Goal: Task Accomplishment & Management: Use online tool/utility

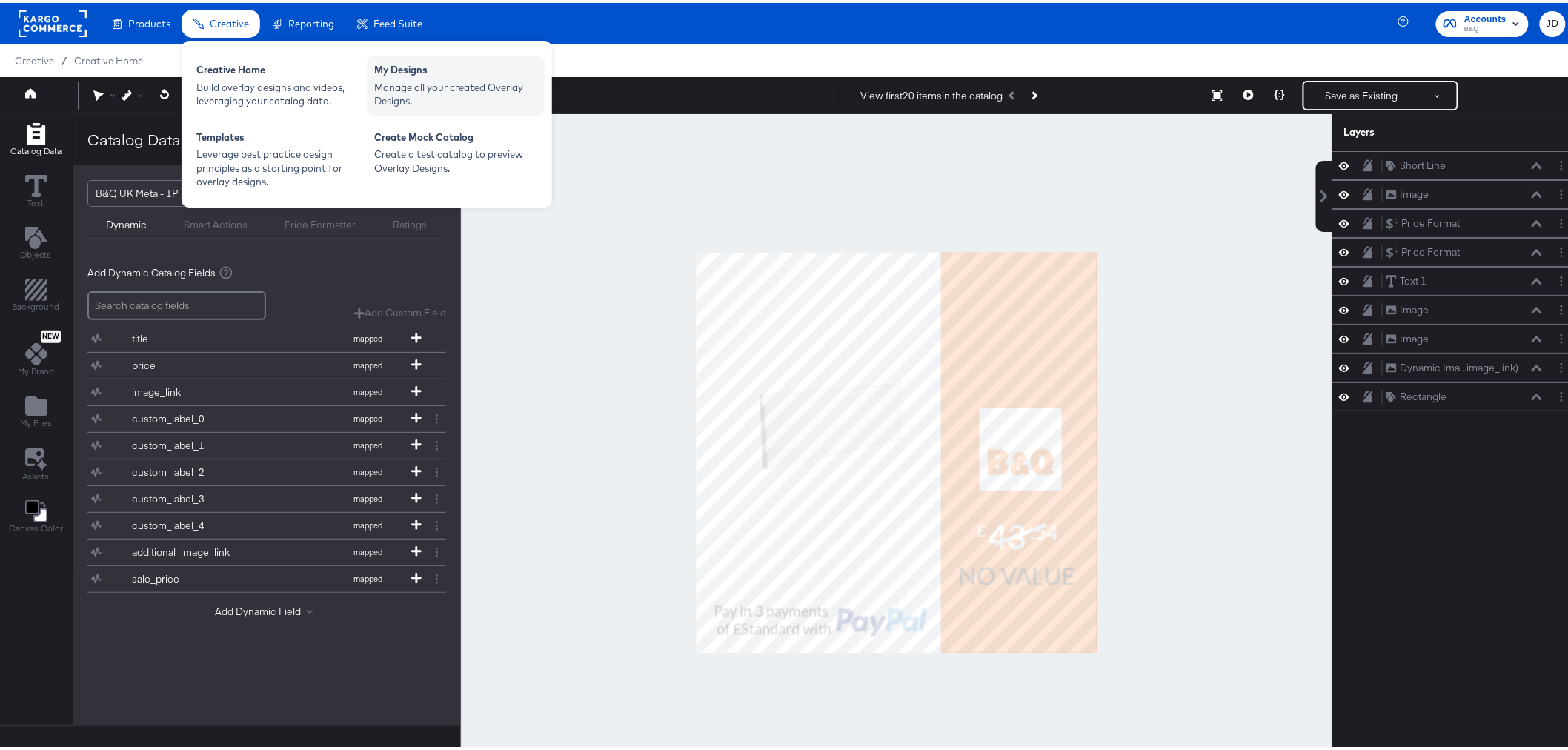
click at [399, 53] on div "My Designs Manage all your created Overlay Designs." at bounding box center [456, 82] width 178 height 60
click at [415, 90] on div "Manage all your created Overlay Designs." at bounding box center [455, 91] width 163 height 28
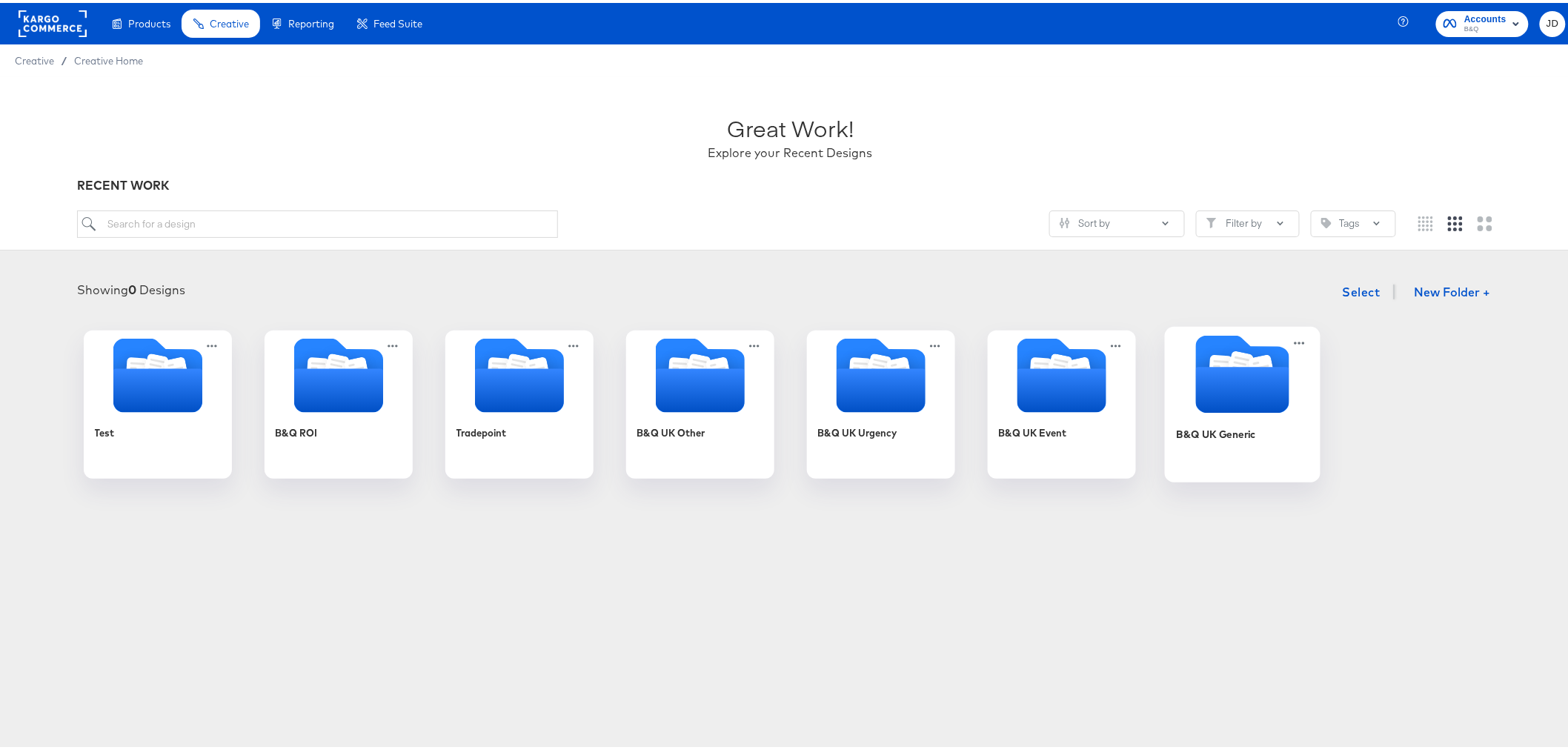
click at [1243, 454] on div "B&Q UK Generic" at bounding box center [1242, 442] width 133 height 57
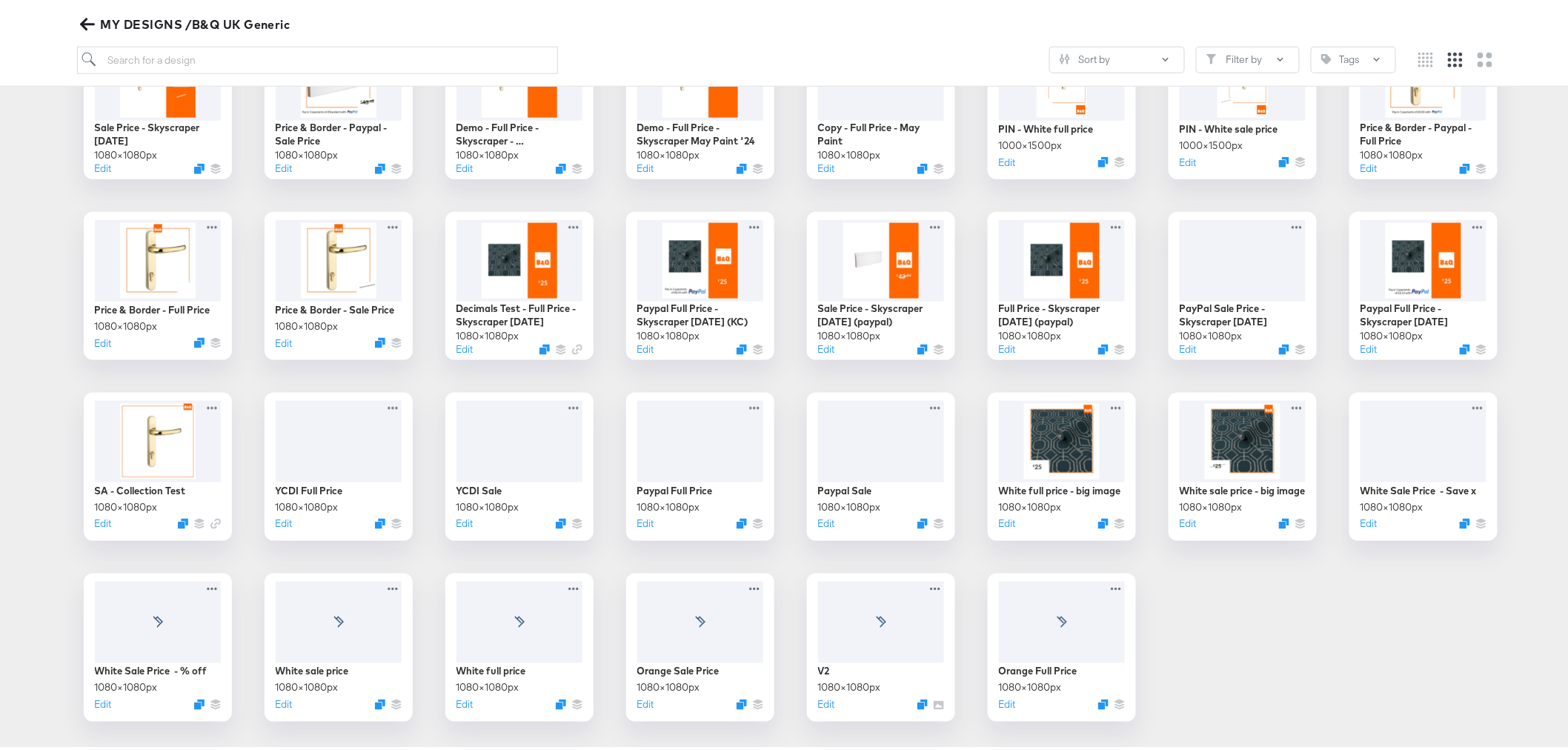
scroll to position [698, 0]
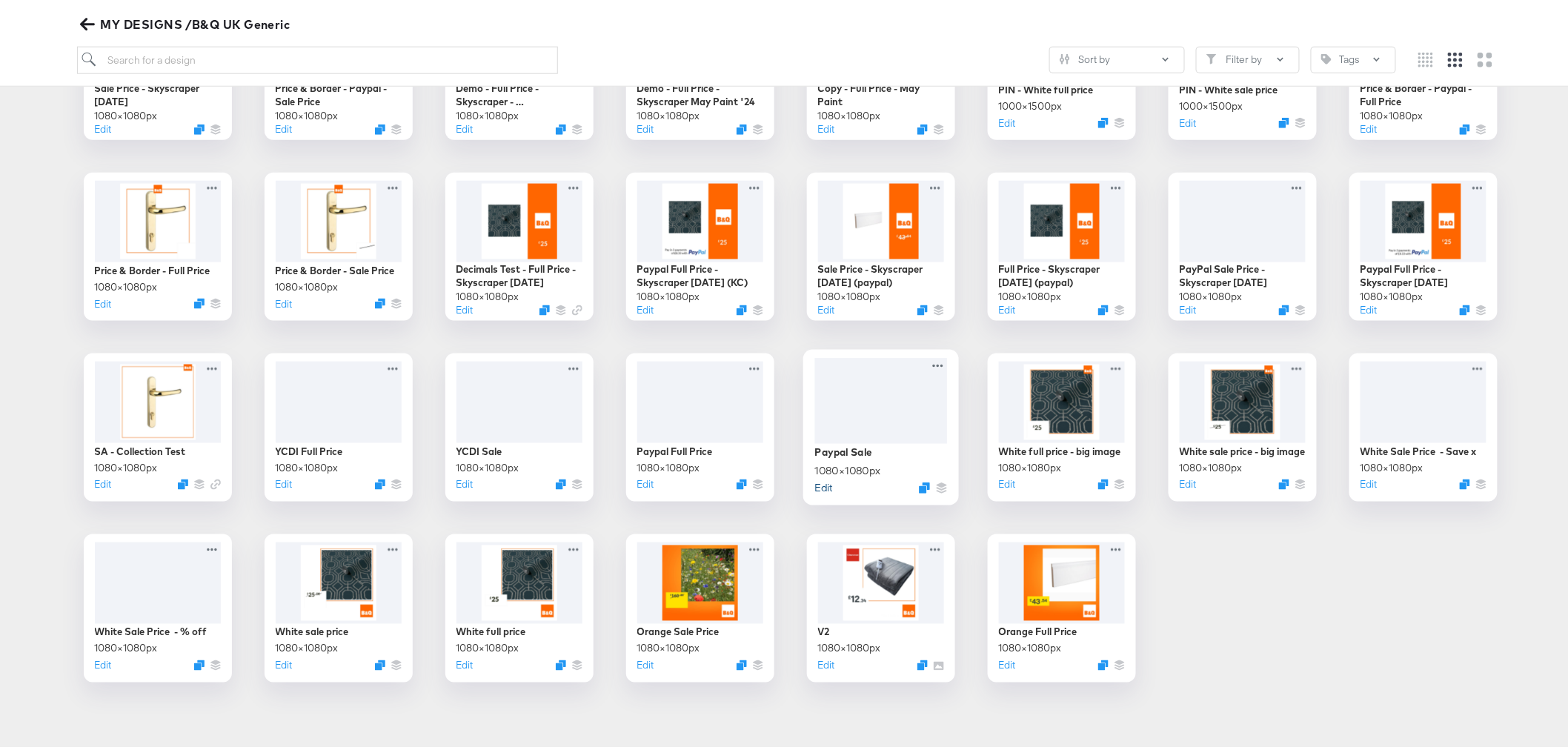
click at [814, 484] on button "Edit" at bounding box center [823, 485] width 18 height 14
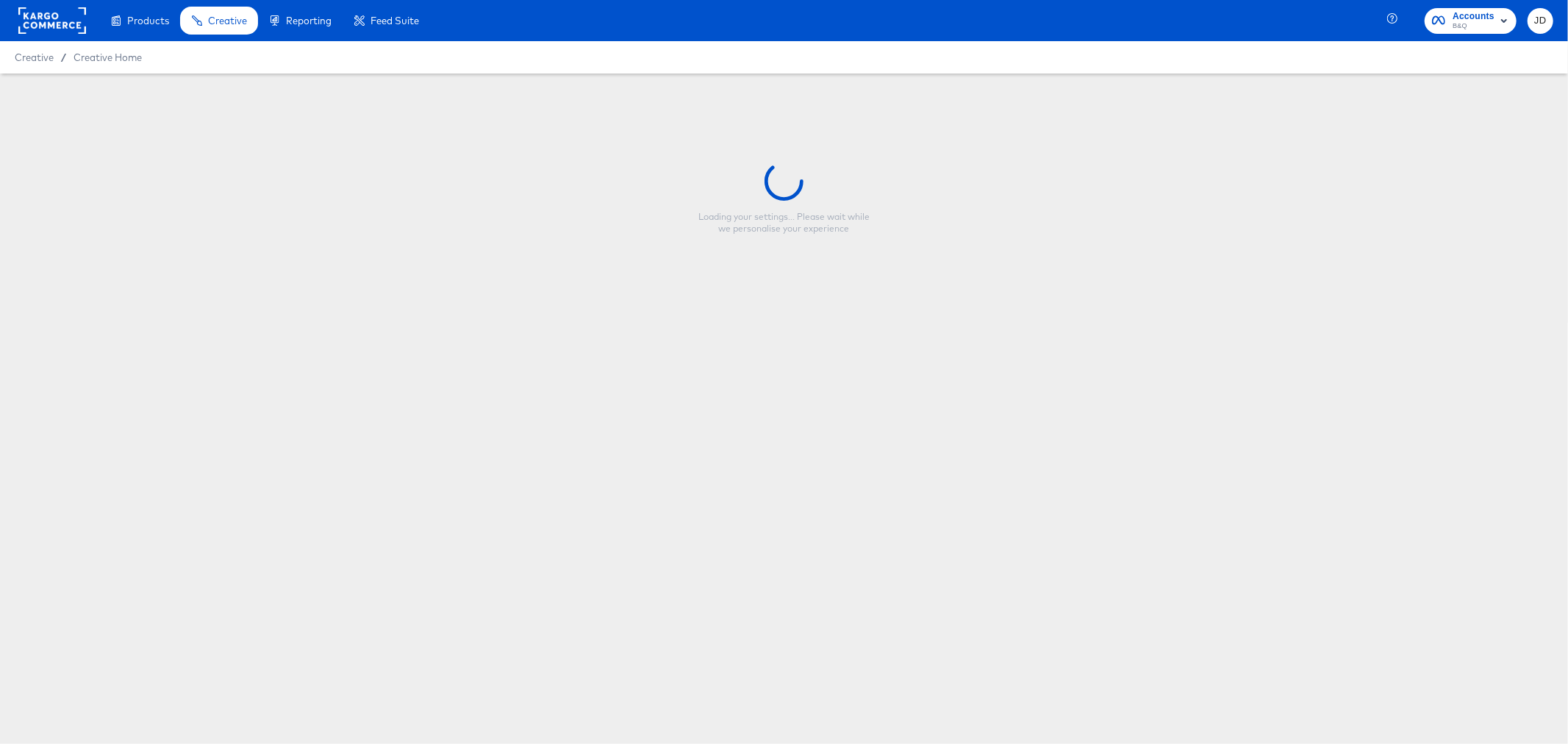
type input "Paypal Sale"
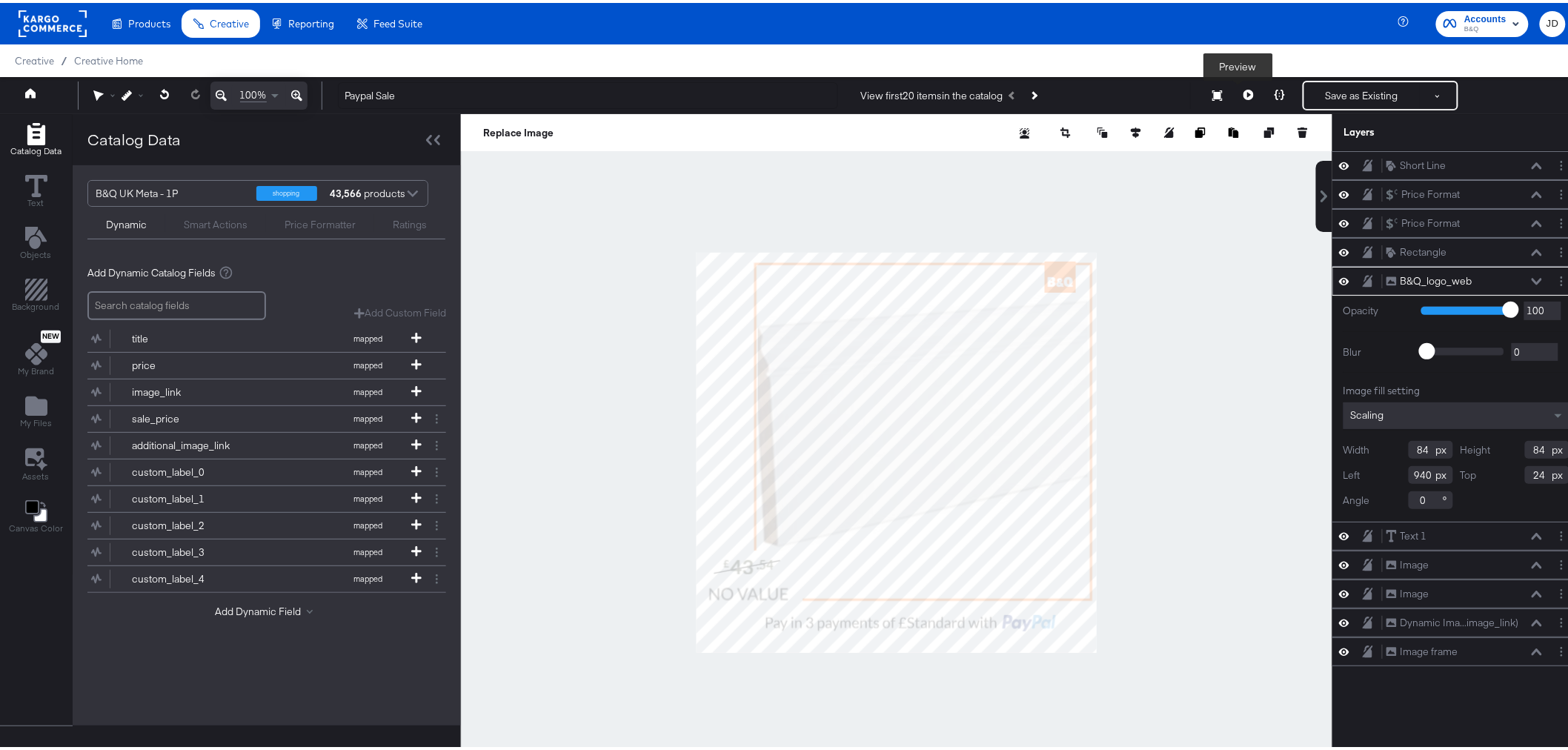
click at [1244, 87] on icon at bounding box center [1249, 92] width 11 height 11
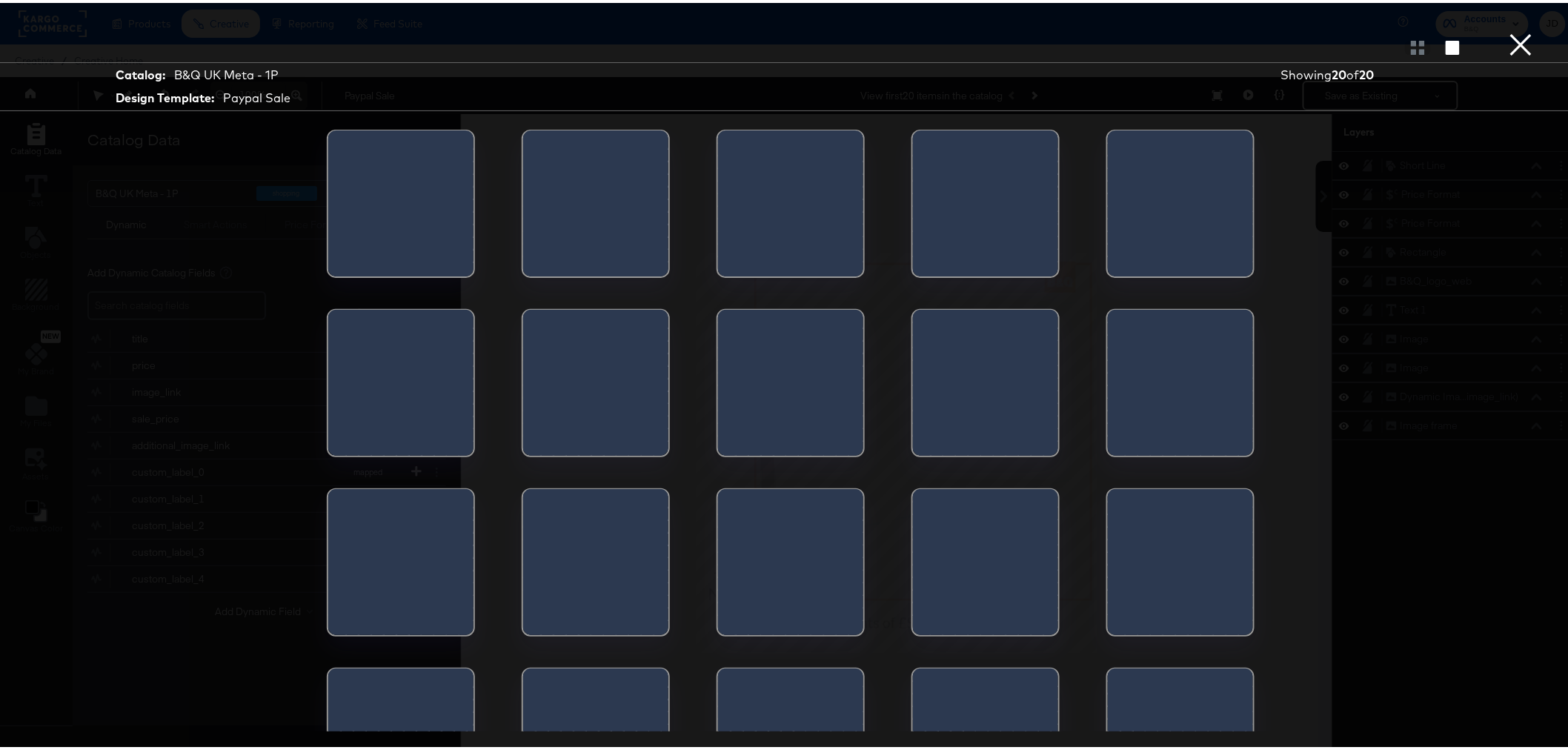
click at [913, 202] on div at bounding box center [913, 205] width 0 height 156
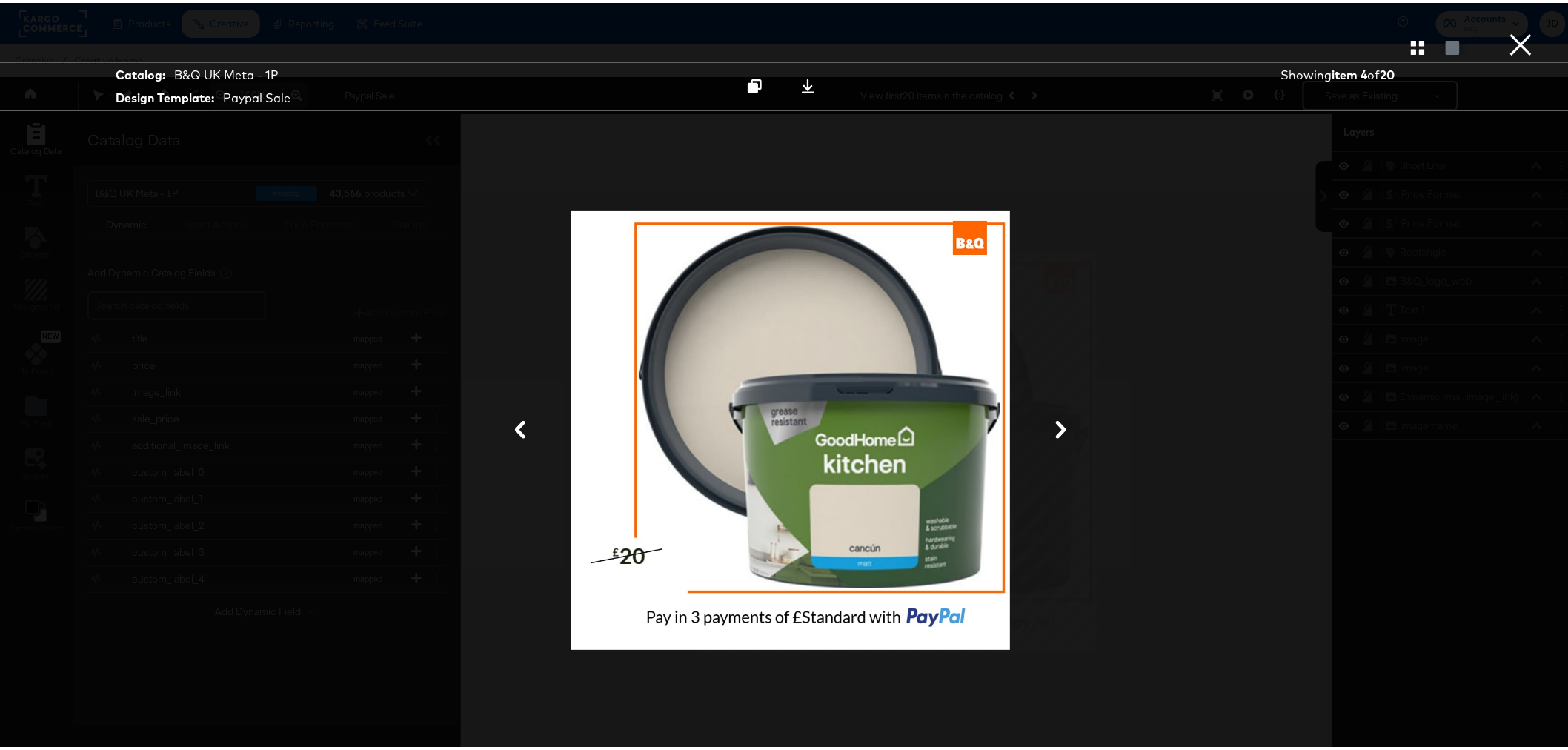
click at [1170, 280] on div at bounding box center [791, 427] width 1112 height 601
click at [1507, 29] on button "×" at bounding box center [1521, 14] width 29 height 29
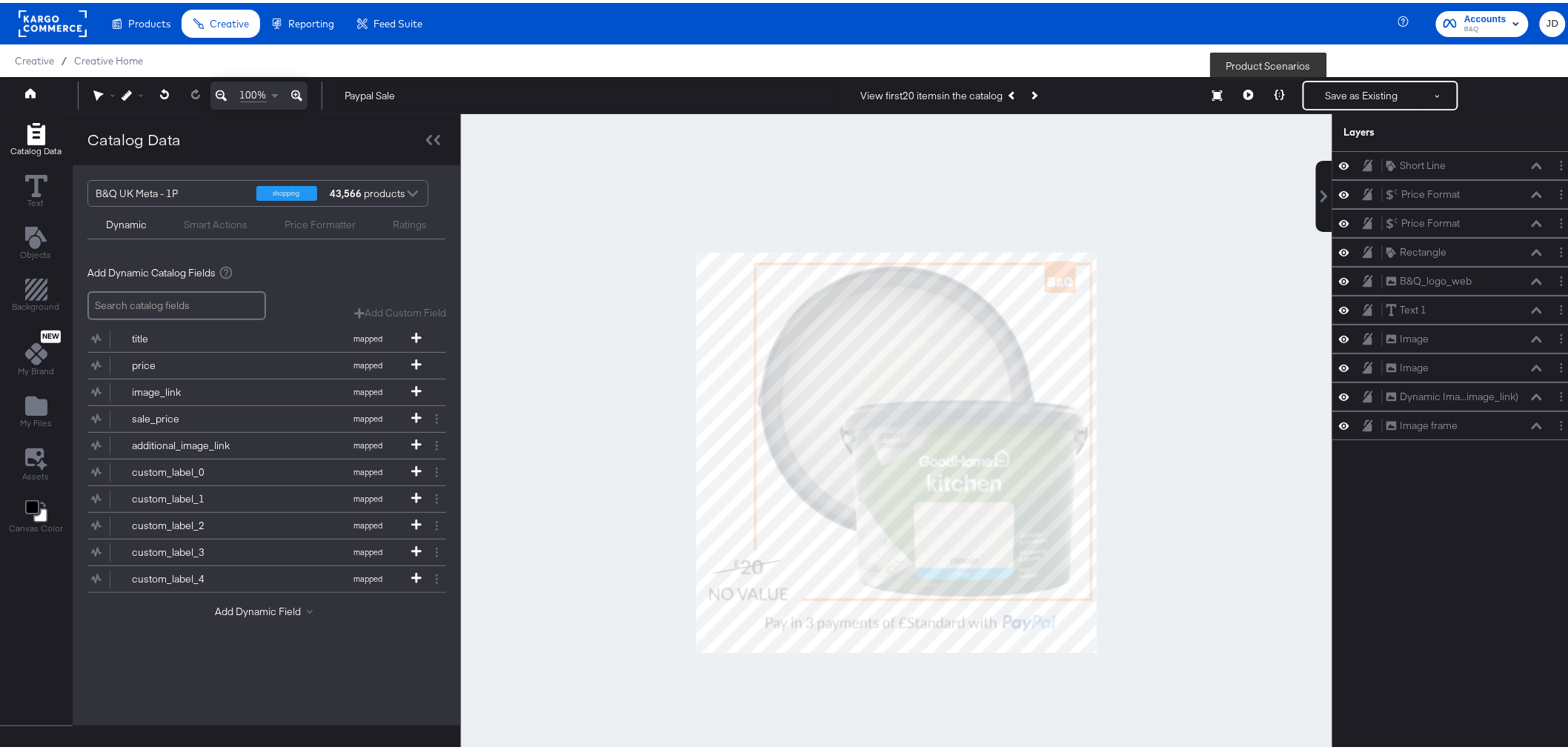
click at [1268, 86] on button at bounding box center [1279, 92] width 31 height 29
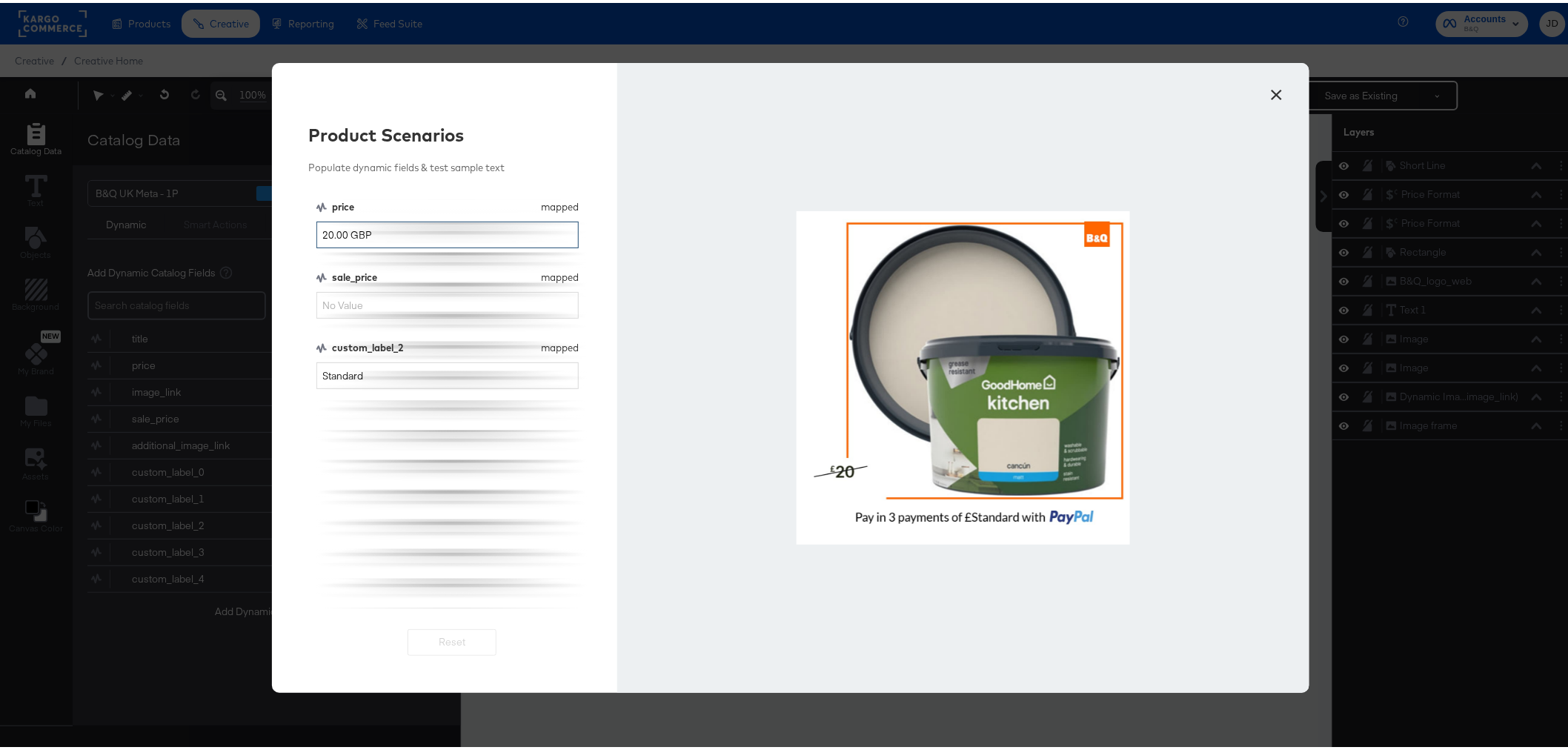
click at [316, 236] on input "20.00 GBP" at bounding box center [447, 232] width 263 height 28
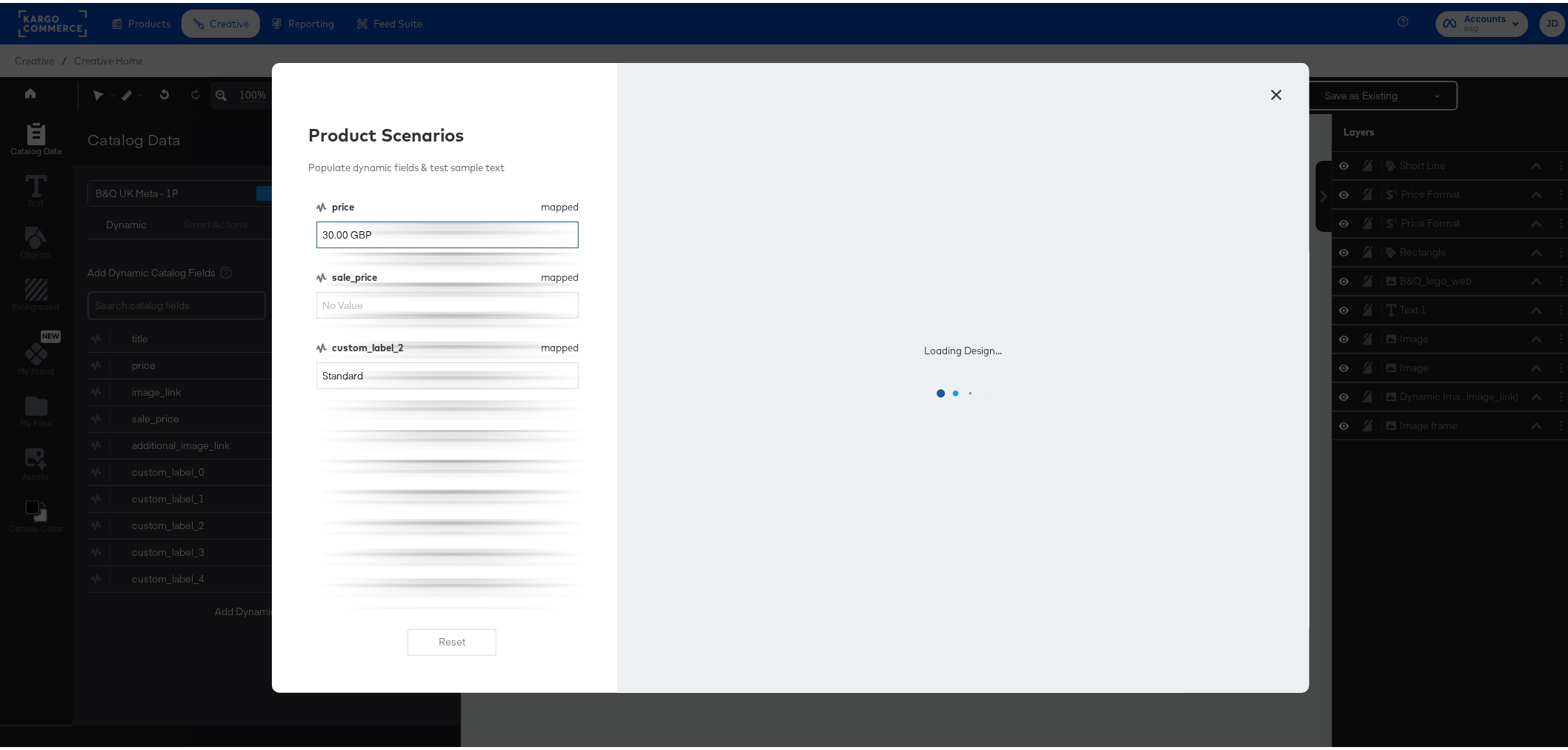
drag, startPoint x: 321, startPoint y: 227, endPoint x: 313, endPoint y: 228, distance: 8.1
click at [316, 228] on input "30.00 GBP" at bounding box center [447, 232] width 263 height 28
type input "40.00 GBP"
click at [337, 293] on input "sale_price" at bounding box center [447, 302] width 263 height 28
type input "30"
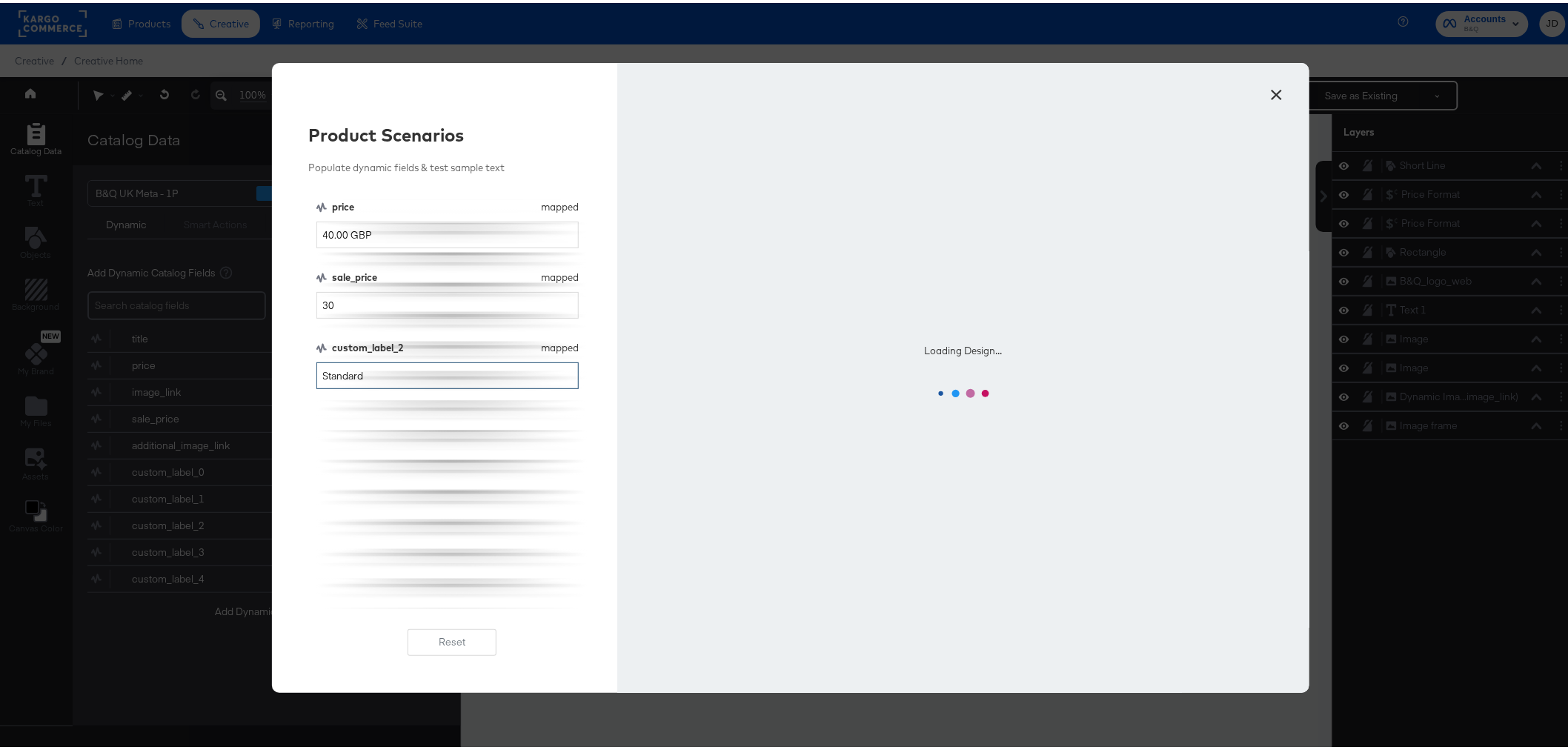
drag, startPoint x: 372, startPoint y: 371, endPoint x: 282, endPoint y: 369, distance: 90.0
click at [284, 371] on div "Product Scenarios Populate dynamic fields & test sample text price mapped price…" at bounding box center [445, 374] width 346 height 630
type input "10"
click at [391, 495] on div "price mapped price 40.00 GBP sale_price mapped sale_price 30 custom_label_2 map…" at bounding box center [452, 401] width 272 height 408
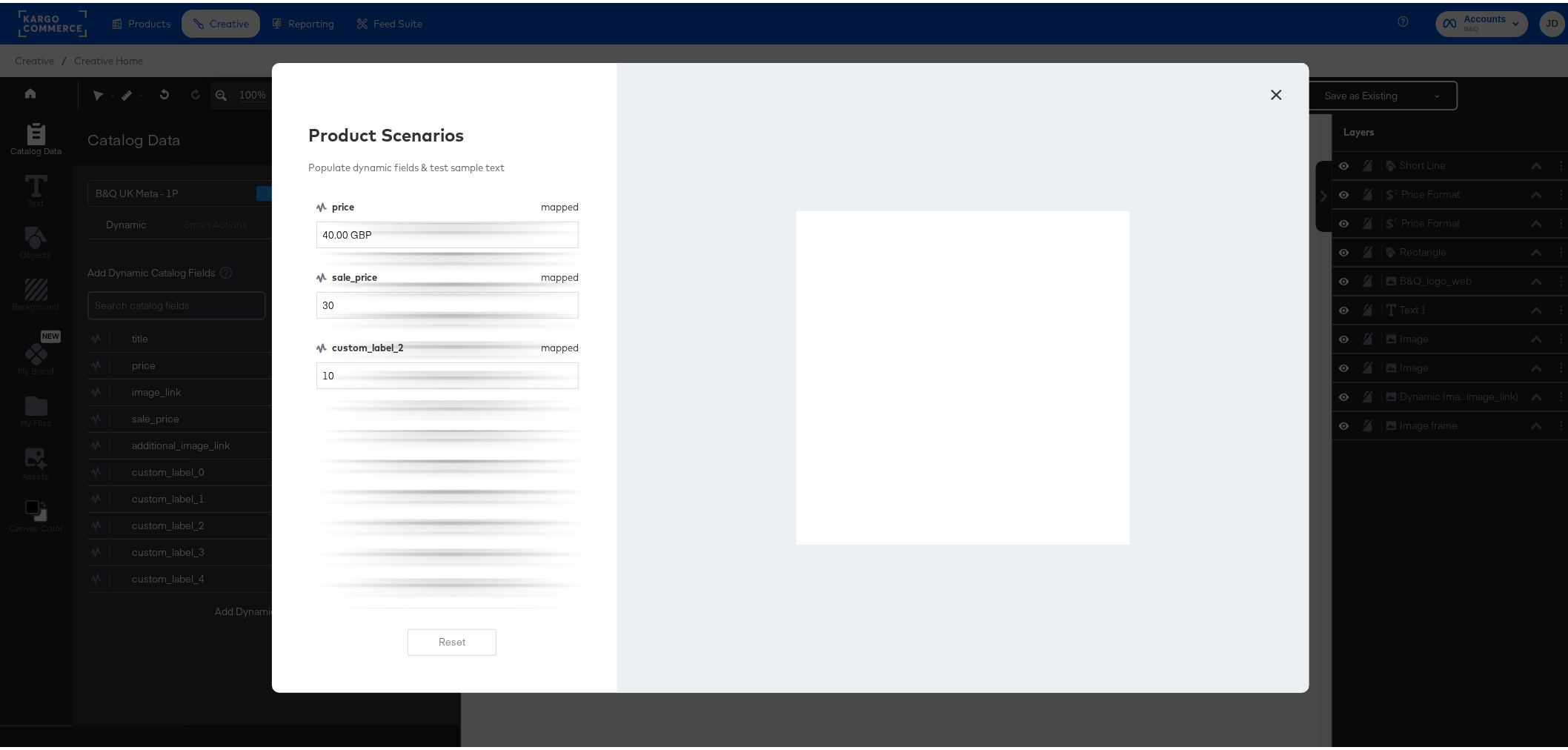
click at [1047, 590] on div at bounding box center [963, 374] width 691 height 630
